Goal: Transaction & Acquisition: Book appointment/travel/reservation

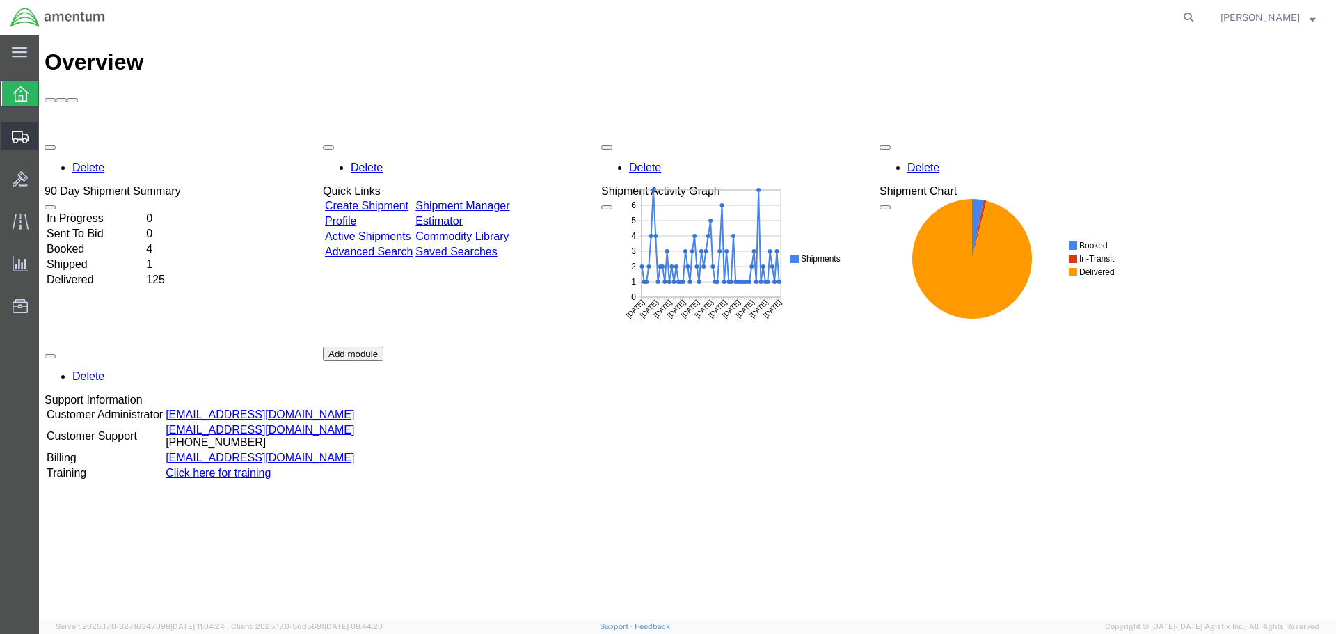
click at [48, 137] on span "Shipments" at bounding box center [43, 136] width 10 height 28
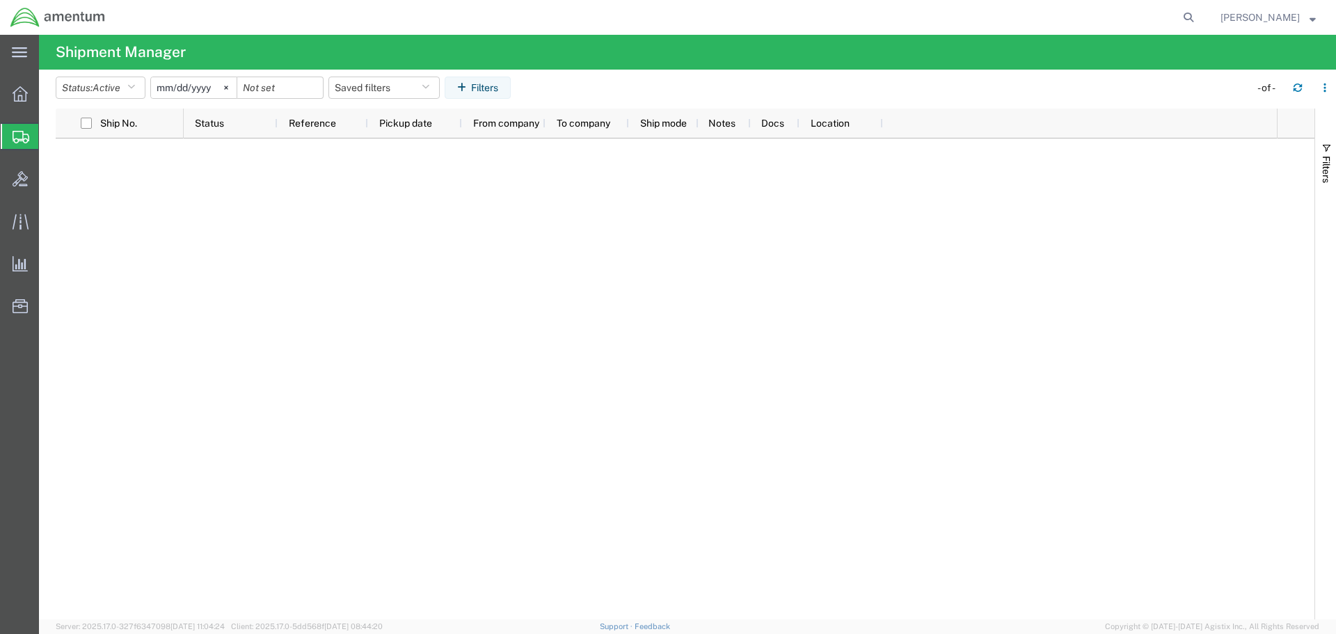
click at [25, 132] on icon at bounding box center [21, 137] width 17 height 13
click at [49, 136] on span "Shipments" at bounding box center [43, 136] width 11 height 28
click at [270, 273] on div at bounding box center [730, 379] width 1093 height 481
click at [49, 139] on span "Shipments" at bounding box center [43, 136] width 11 height 28
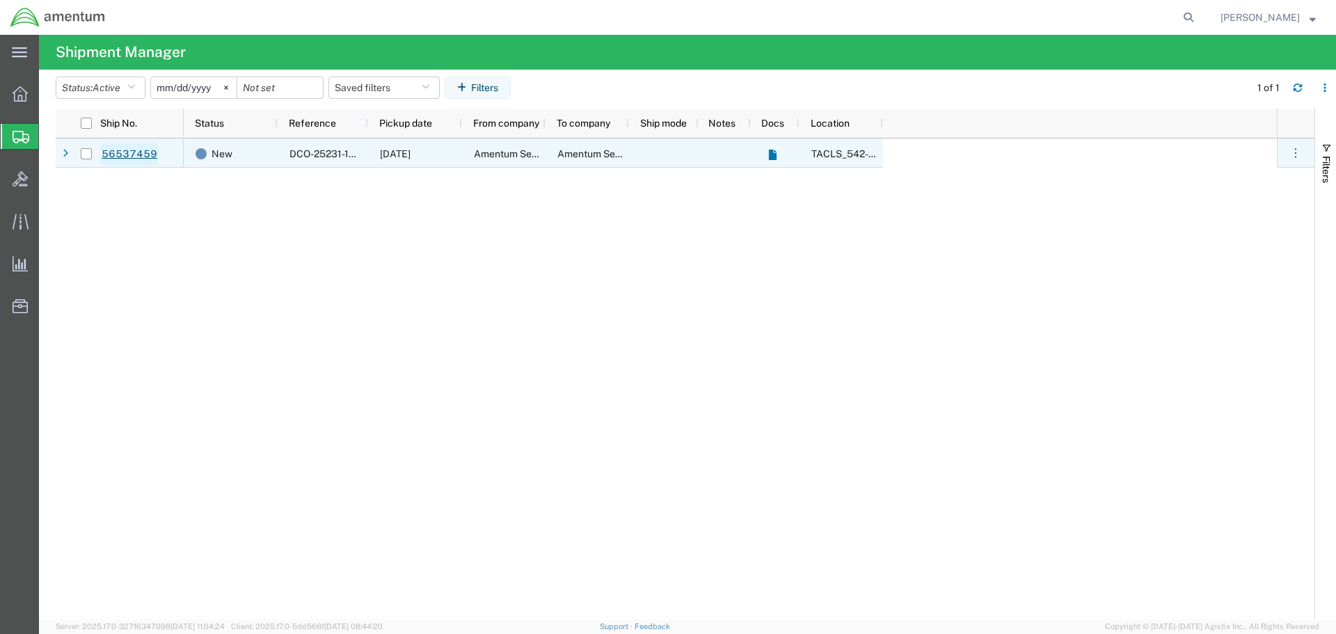
click at [127, 152] on link "56537459" at bounding box center [129, 154] width 57 height 22
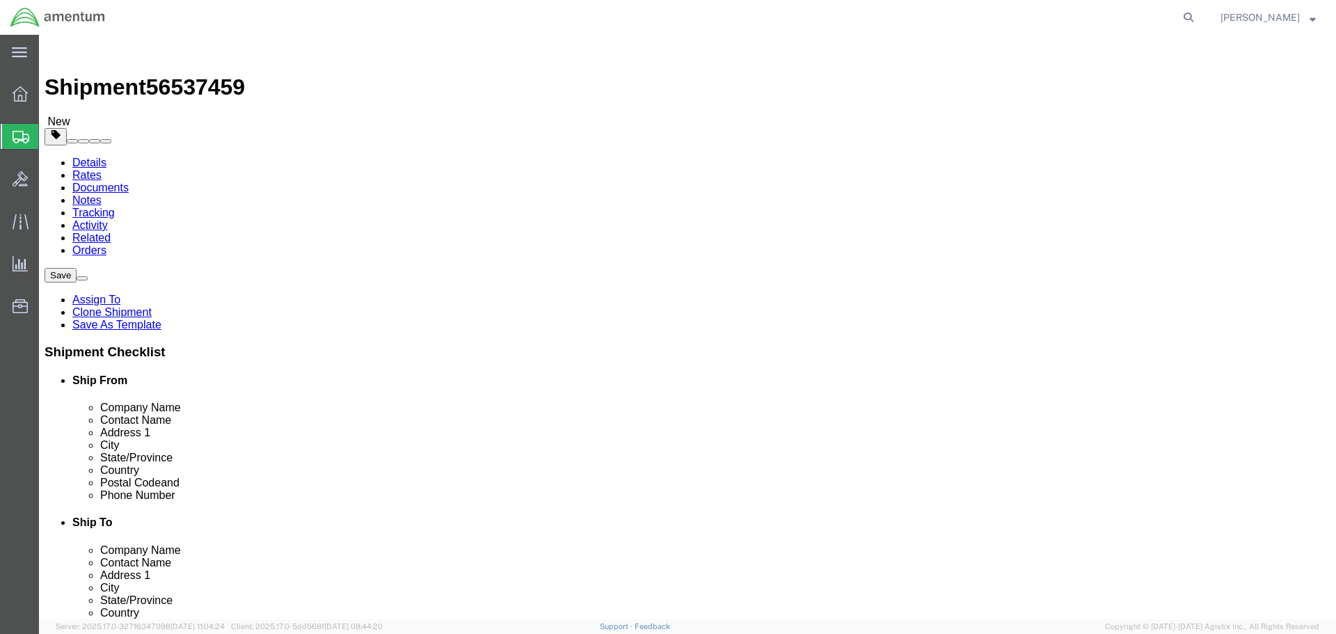
select select "42694"
select select "42721"
click button "Rate Shipment"
